Goal: Book appointment/travel/reservation

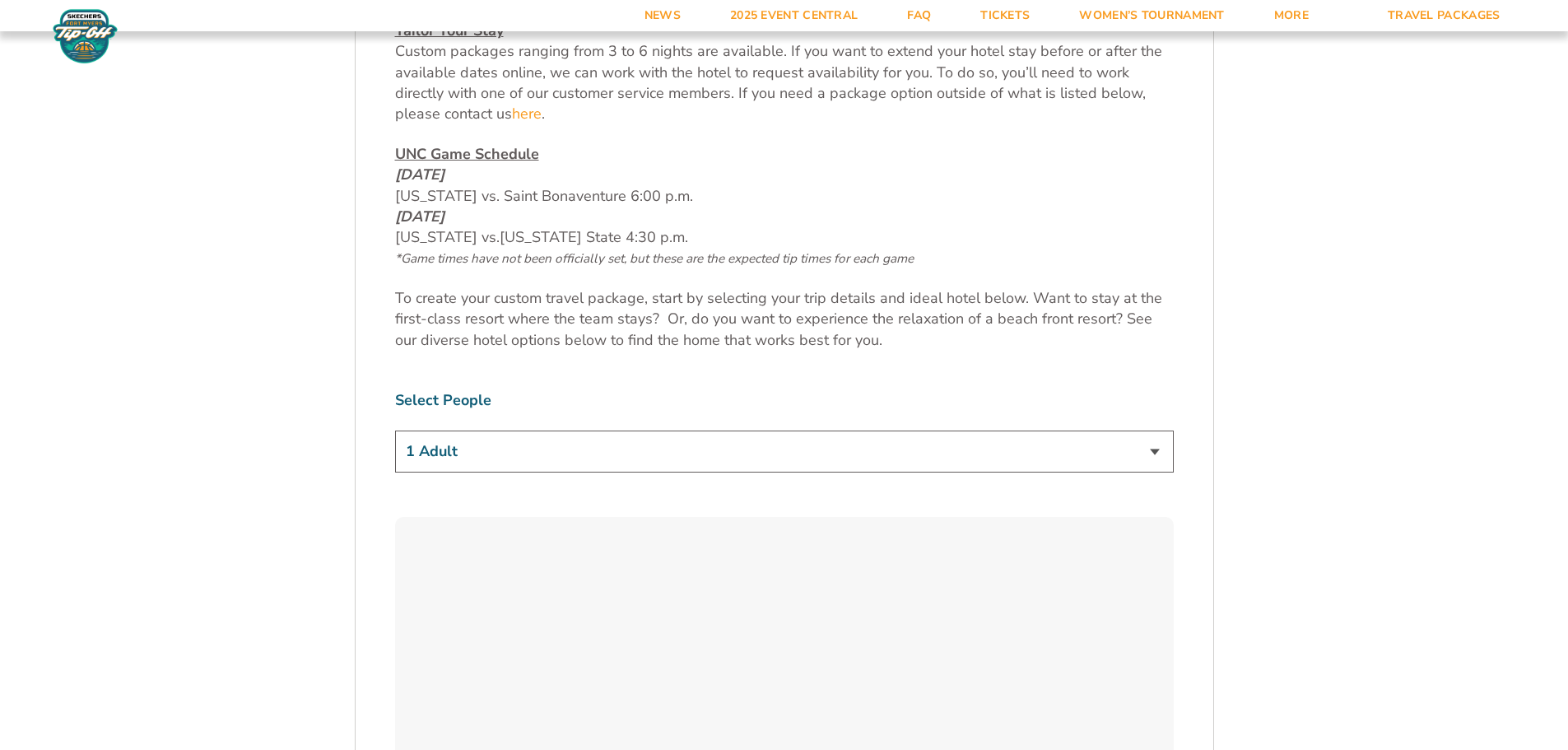
scroll to position [906, 0]
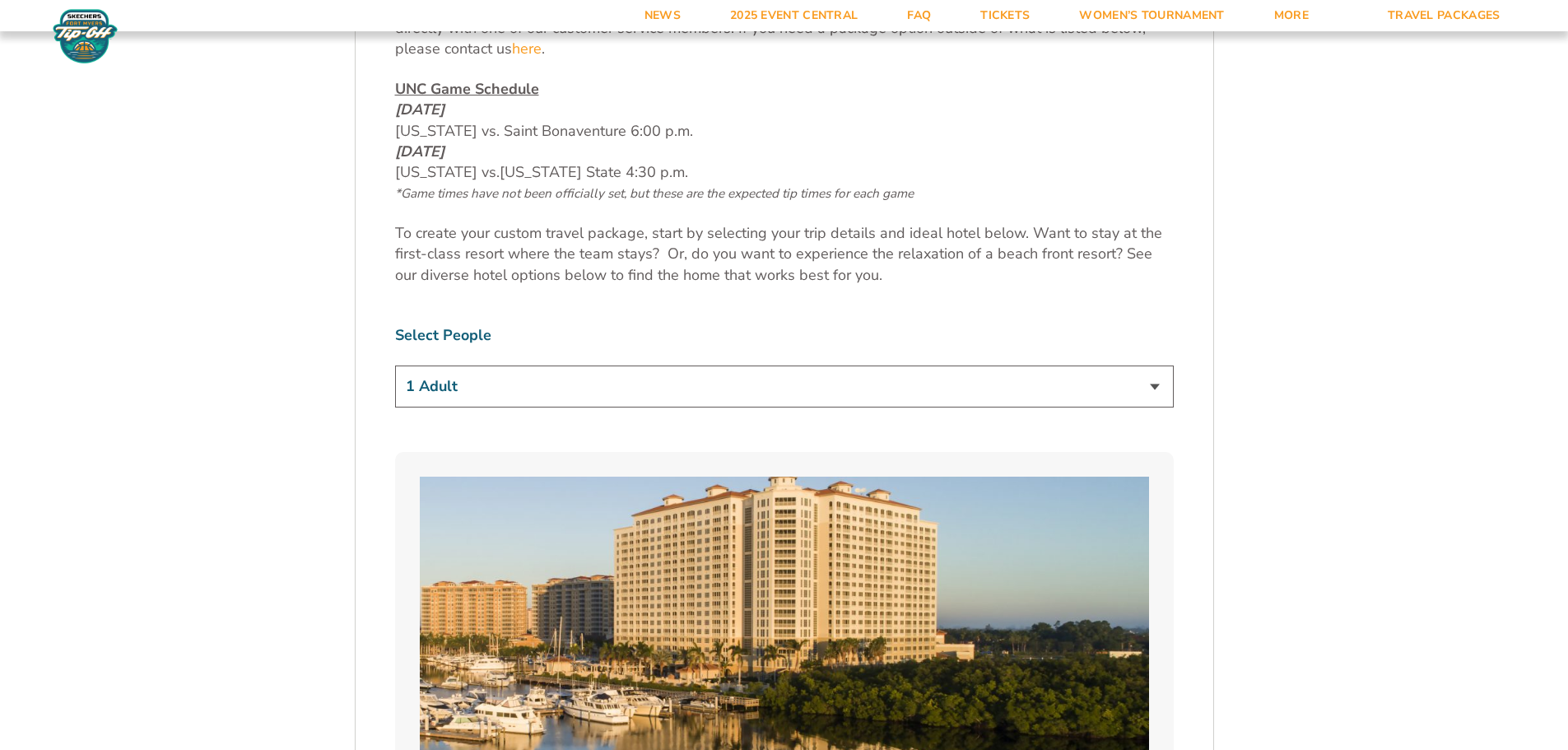
click at [1164, 388] on select "1 Adult 2 Adults 3 Adults 4 Adults 2 Adults + 1 Child 2 Adults + 2 Children 2 A…" at bounding box center [784, 386] width 779 height 42
select select "2 Adults"
click at [395, 365] on select "1 Adult 2 Adults 3 Adults 4 Adults 2 Adults + 1 Child 2 Adults + 2 Children 2 A…" at bounding box center [784, 386] width 779 height 42
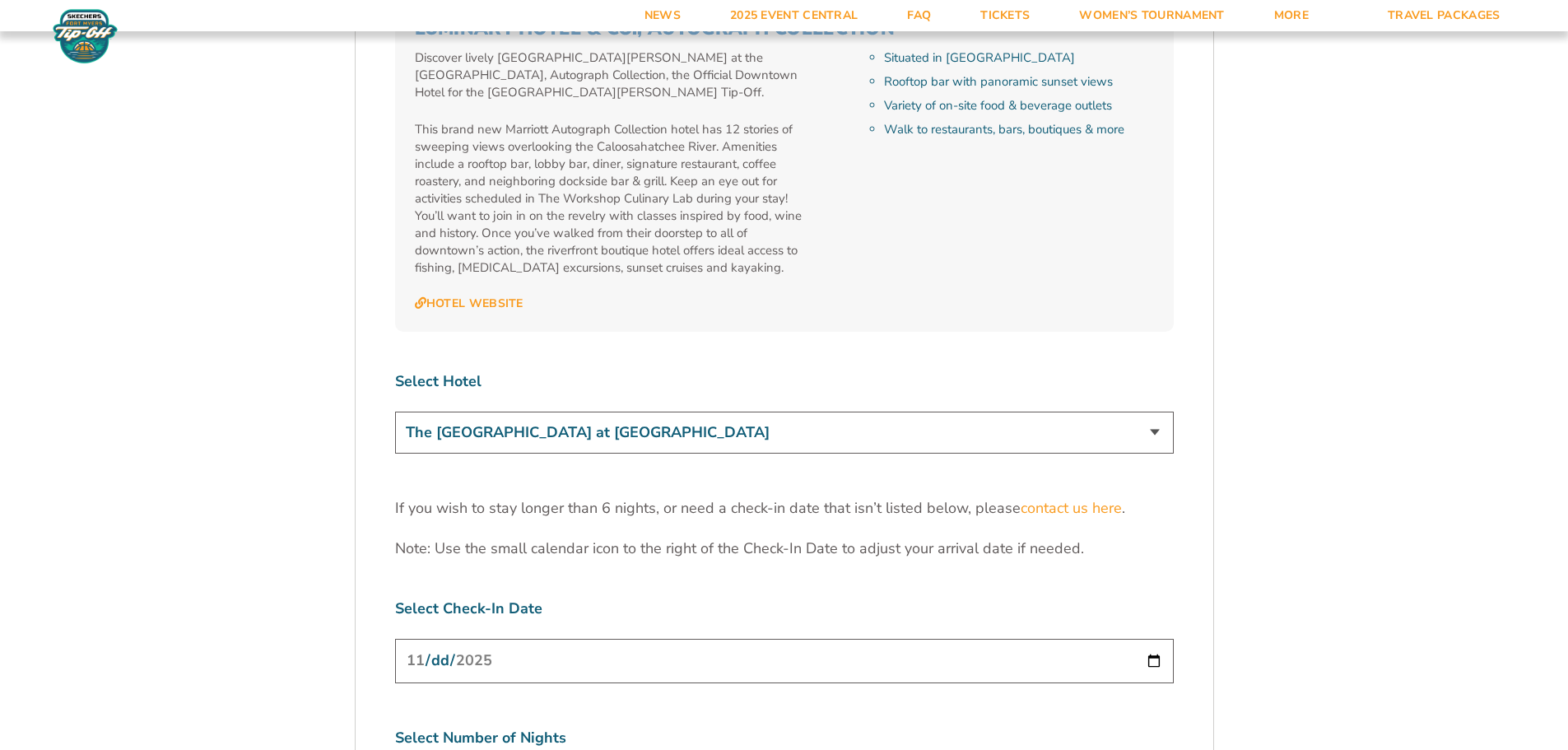
scroll to position [4940, 0]
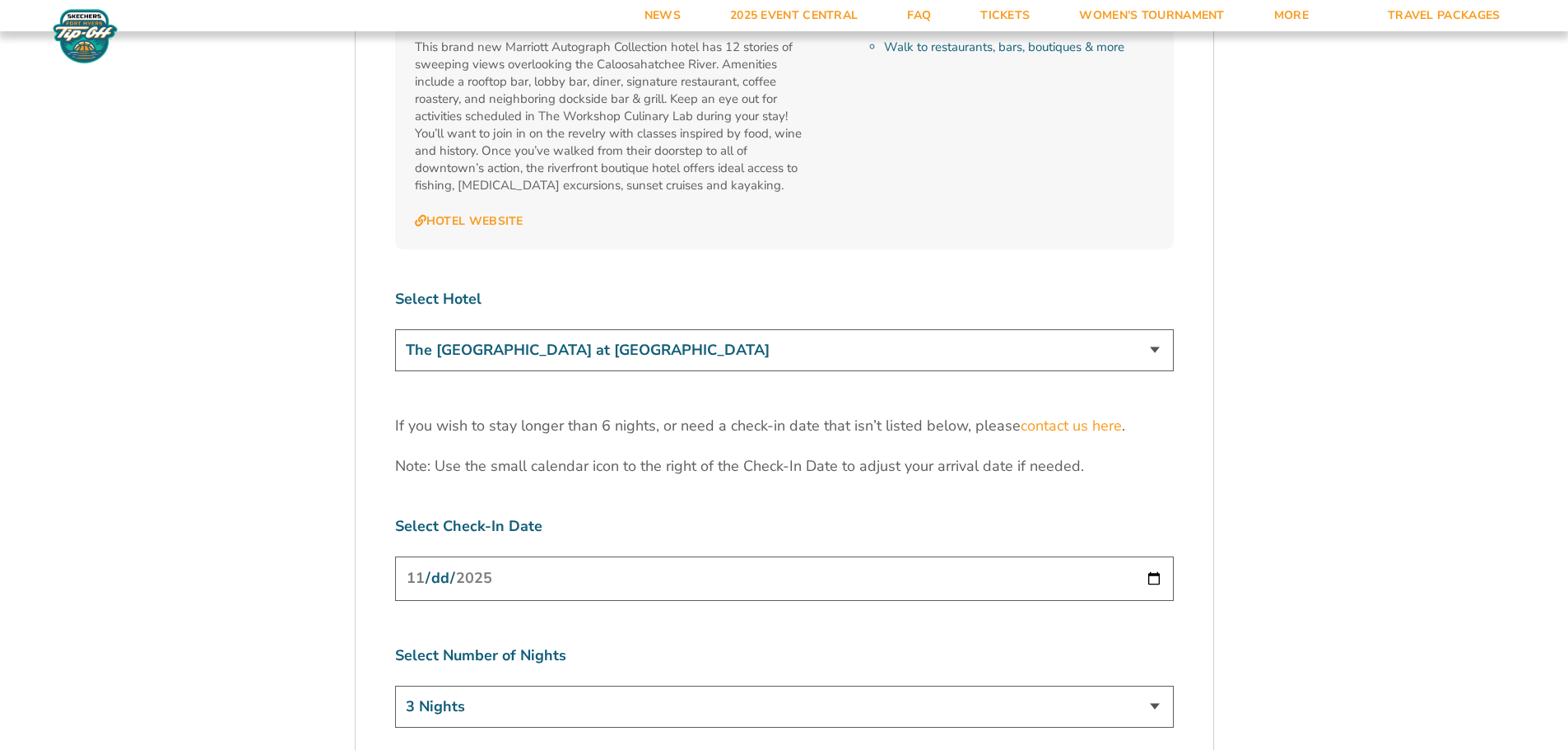
click at [1163, 329] on select "The [GEOGRAPHIC_DATA] at [GEOGRAPHIC_DATA] [GEOGRAPHIC_DATA] [GEOGRAPHIC_DATA],…" at bounding box center [784, 350] width 779 height 42
select select "18478"
click at [395, 329] on select "The [GEOGRAPHIC_DATA] at [GEOGRAPHIC_DATA] [GEOGRAPHIC_DATA] [GEOGRAPHIC_DATA],…" at bounding box center [784, 350] width 779 height 42
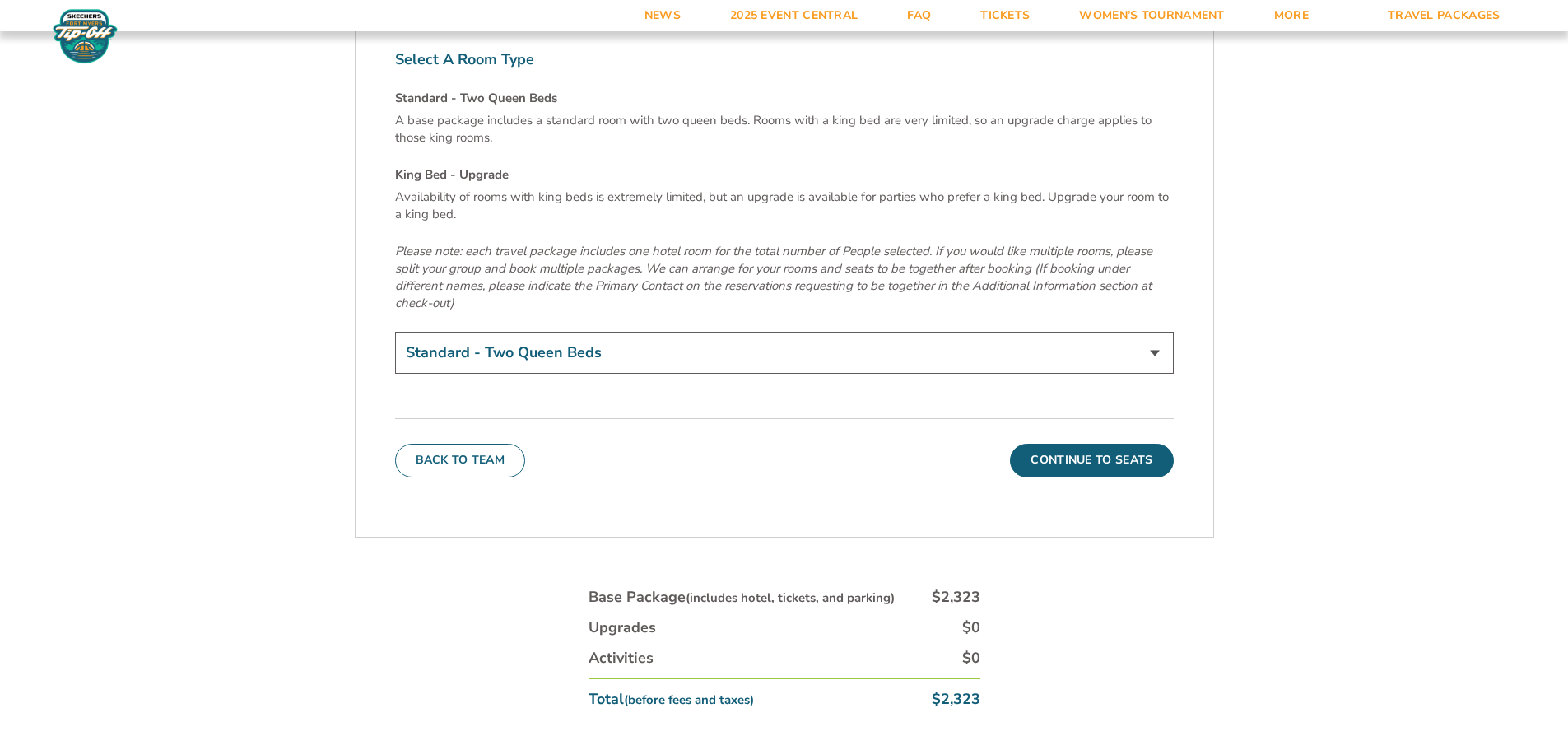
scroll to position [5681, 0]
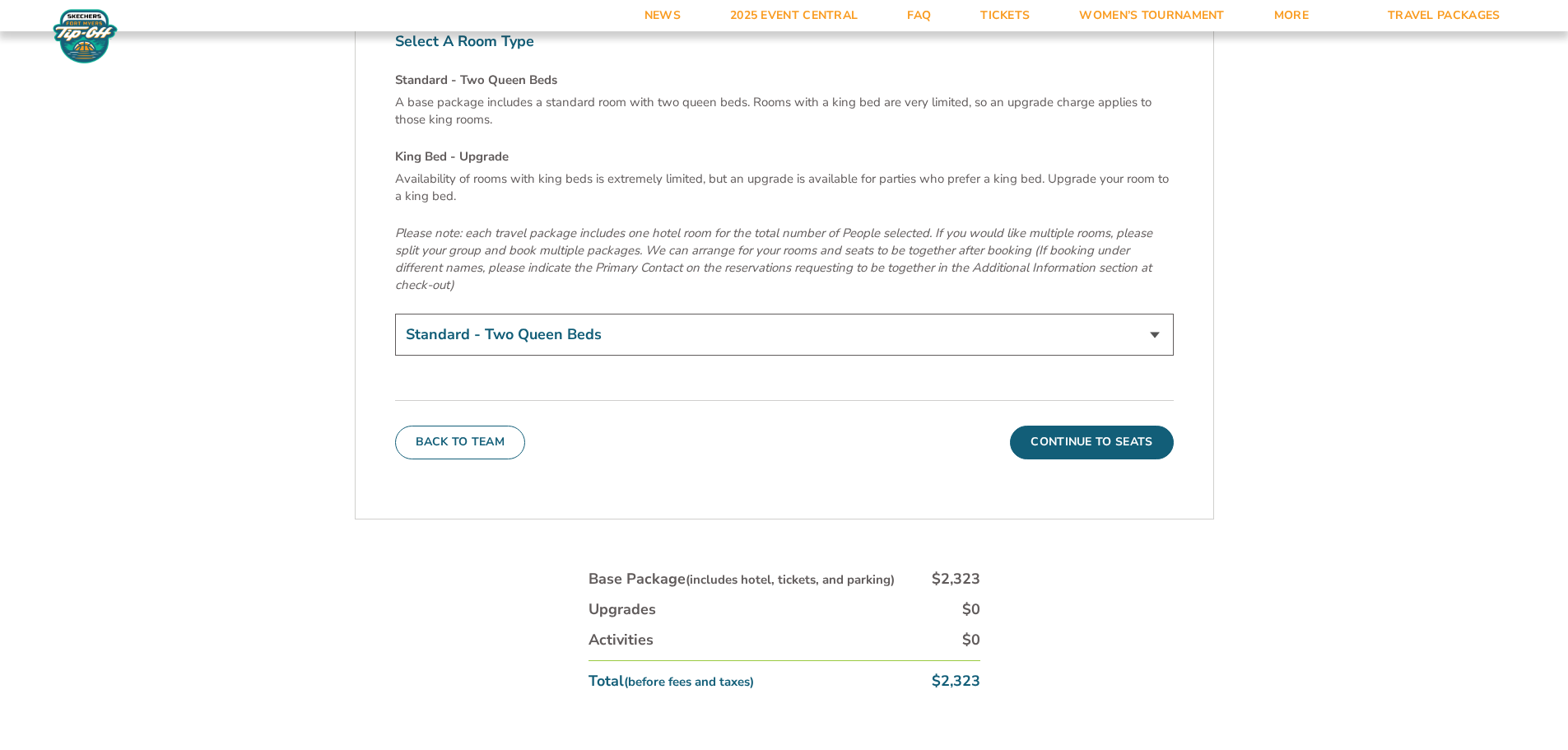
click at [1163, 314] on select "Standard - Two Queen Beds King Bed - Upgrade (+$15 per night)" at bounding box center [784, 335] width 779 height 42
select select "King Bed - Upgrade"
click at [395, 314] on select "Standard - Two Queen Beds King Bed - Upgrade (+$15 per night)" at bounding box center [784, 335] width 779 height 42
click at [1108, 425] on button "Continue To Seats" at bounding box center [1092, 442] width 163 height 33
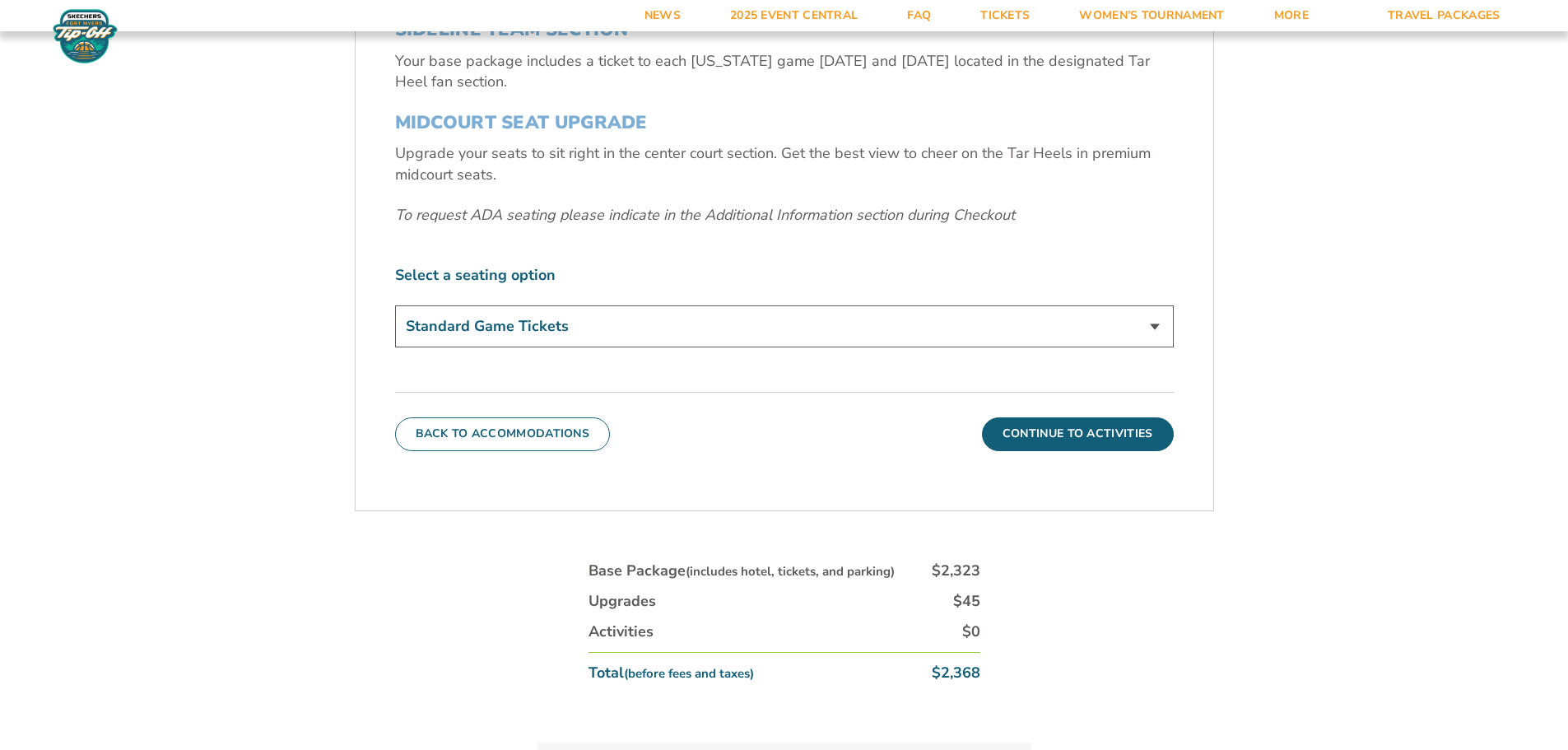
scroll to position [684, 0]
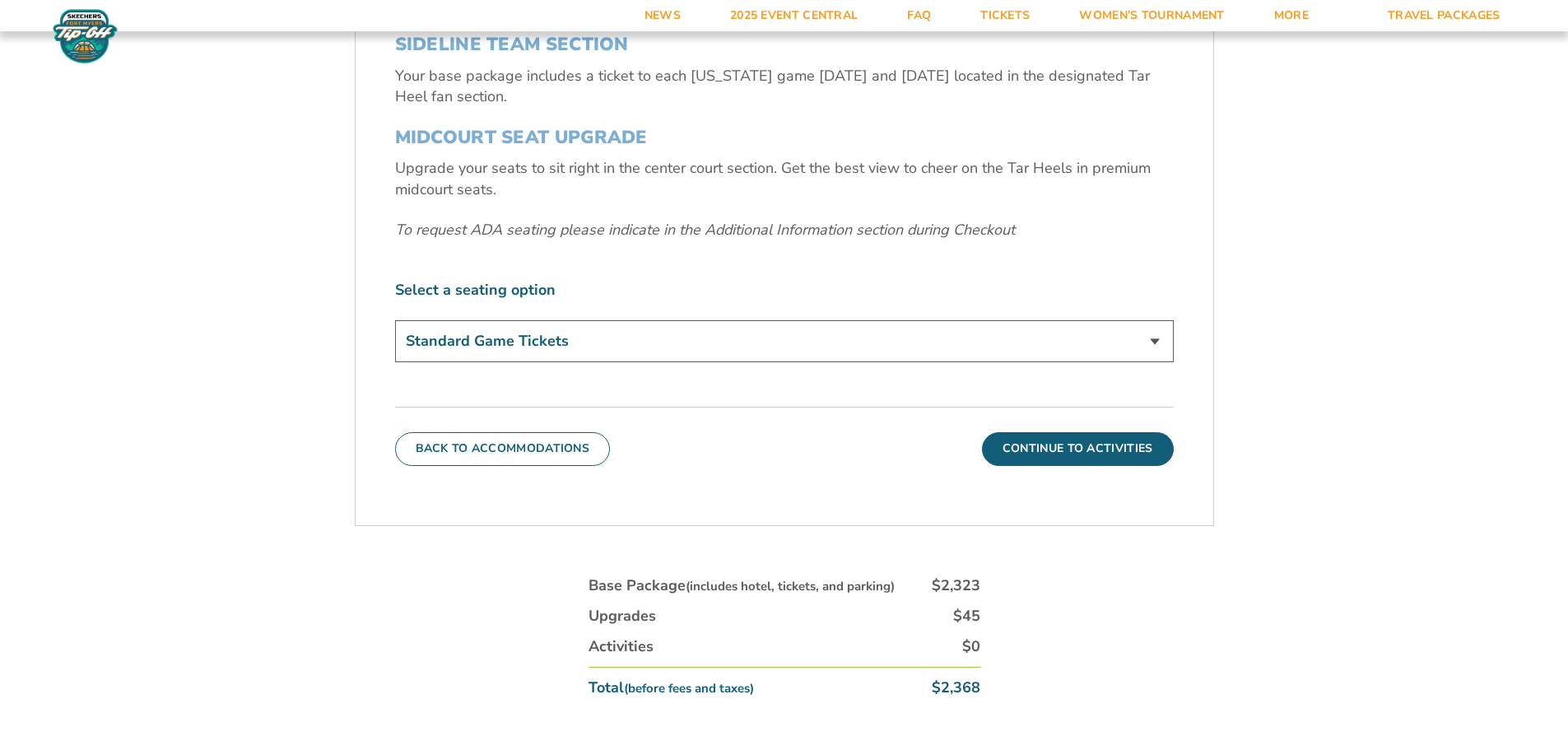
click at [1154, 339] on select "Standard Game Tickets Midcourt Seat Upgrade (+$140 per person)" at bounding box center [784, 341] width 779 height 42
click at [1077, 269] on div "3. Seats SIDELINE TEAM SECTION Your base package includes a ticket to each [US_…" at bounding box center [784, 175] width 779 height 385
click at [1061, 450] on button "Continue To Activities" at bounding box center [1078, 449] width 192 height 33
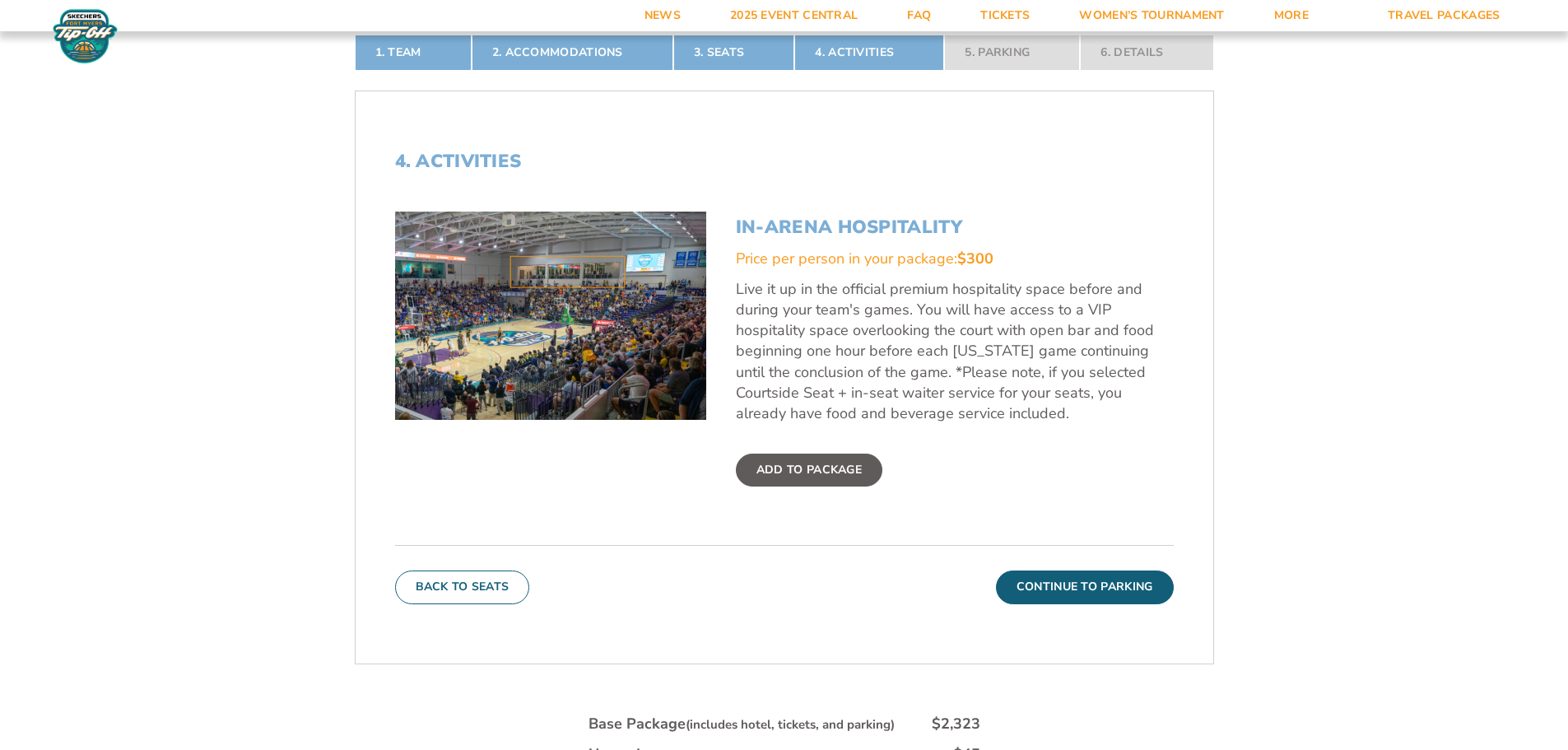
scroll to position [520, 0]
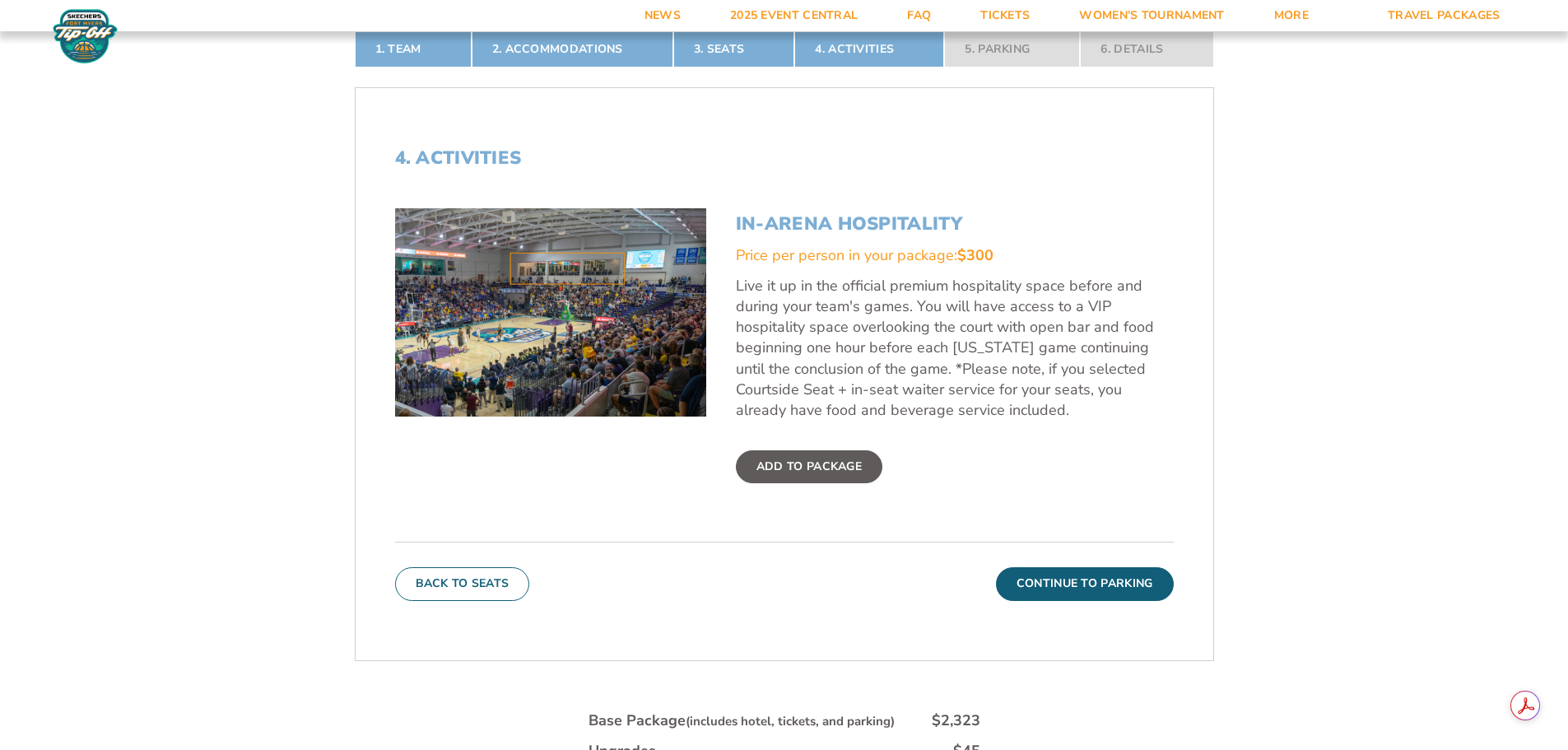
click at [843, 463] on label "Add To Package" at bounding box center [810, 467] width 147 height 33
click at [0, 0] on input "Add To Package" at bounding box center [0, 0] width 0 height 0
click at [1083, 580] on button "Continue To Parking" at bounding box center [1085, 583] width 178 height 33
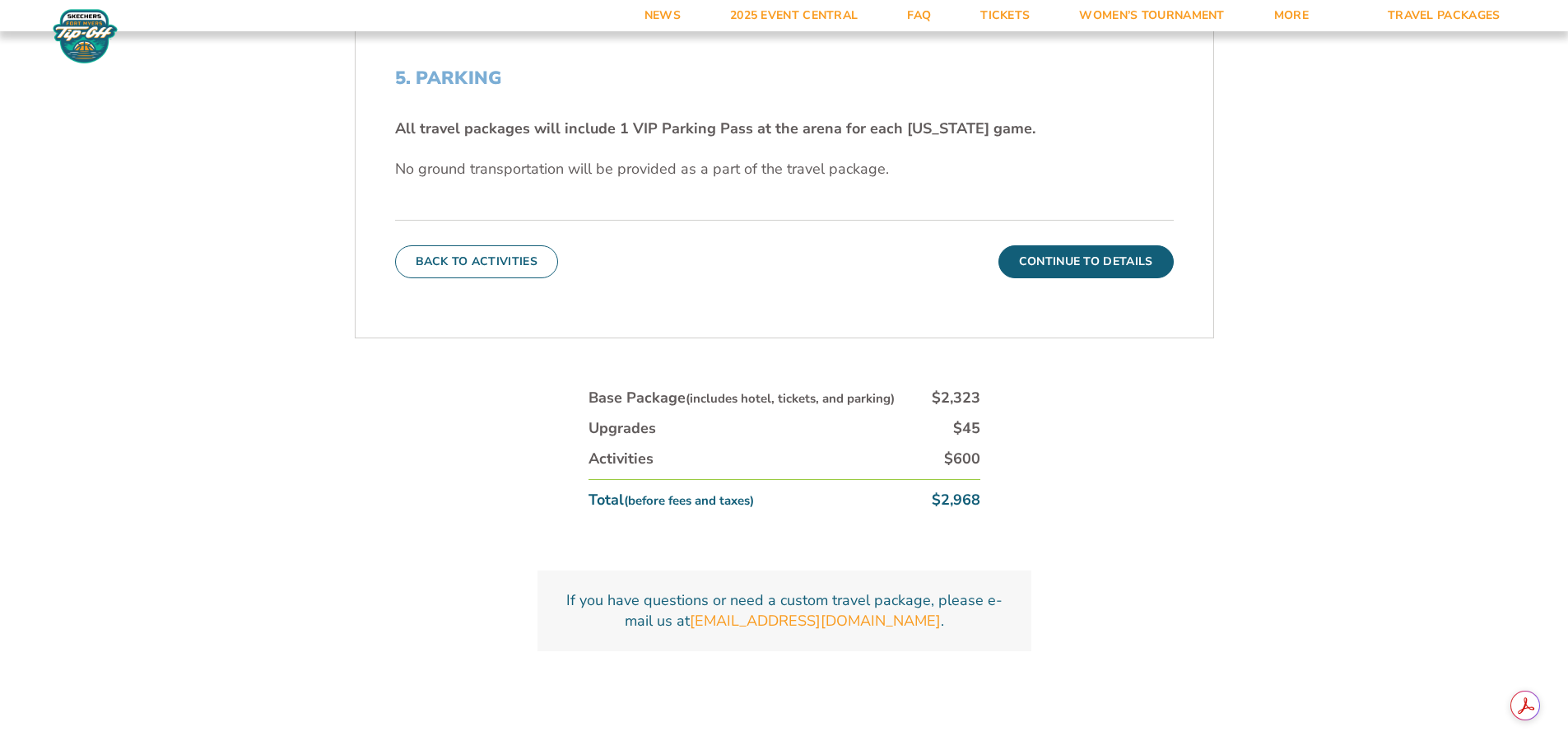
scroll to position [602, 0]
click at [1086, 258] on button "Continue To Details" at bounding box center [1086, 259] width 175 height 33
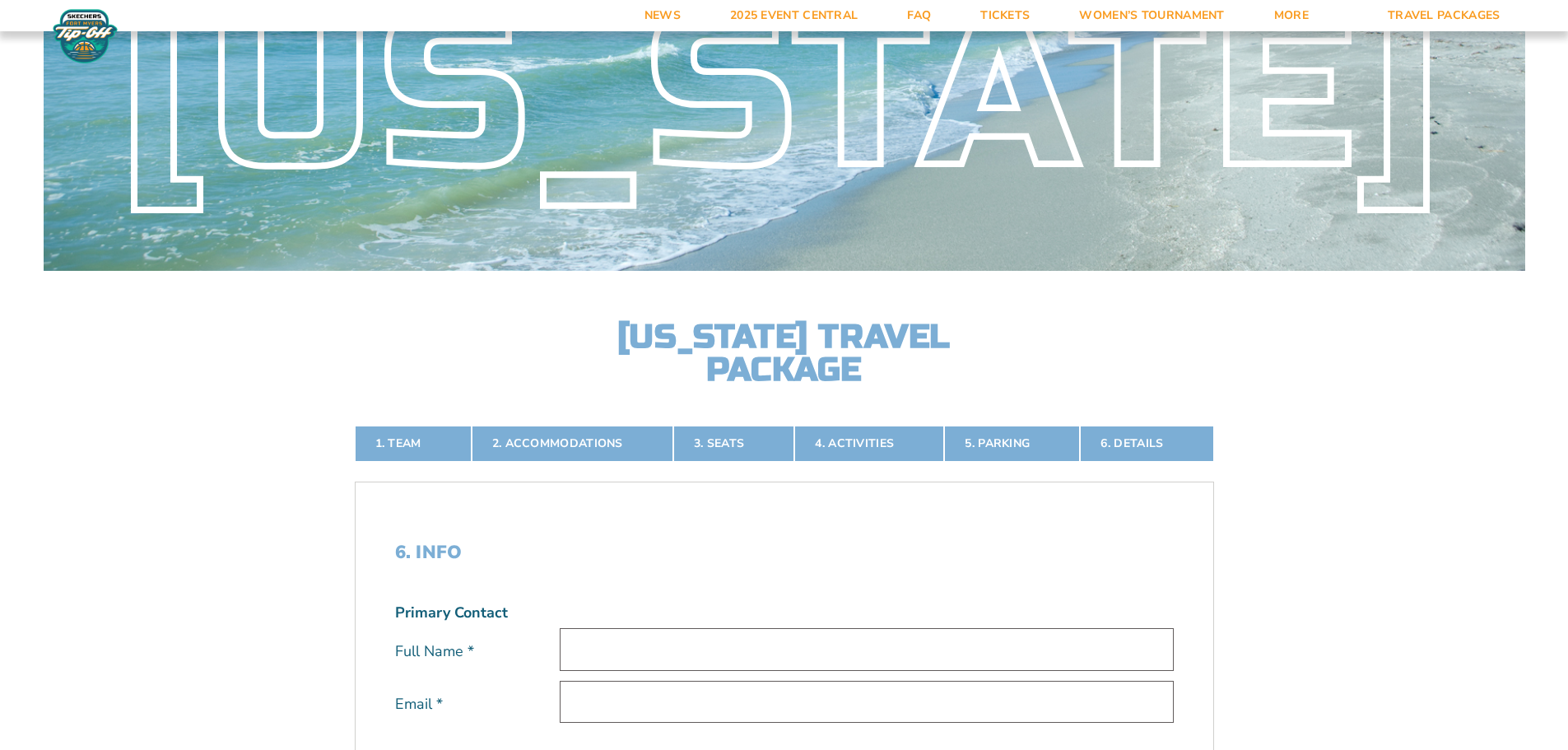
scroll to position [108, 0]
